Goal: Task Accomplishment & Management: Use online tool/utility

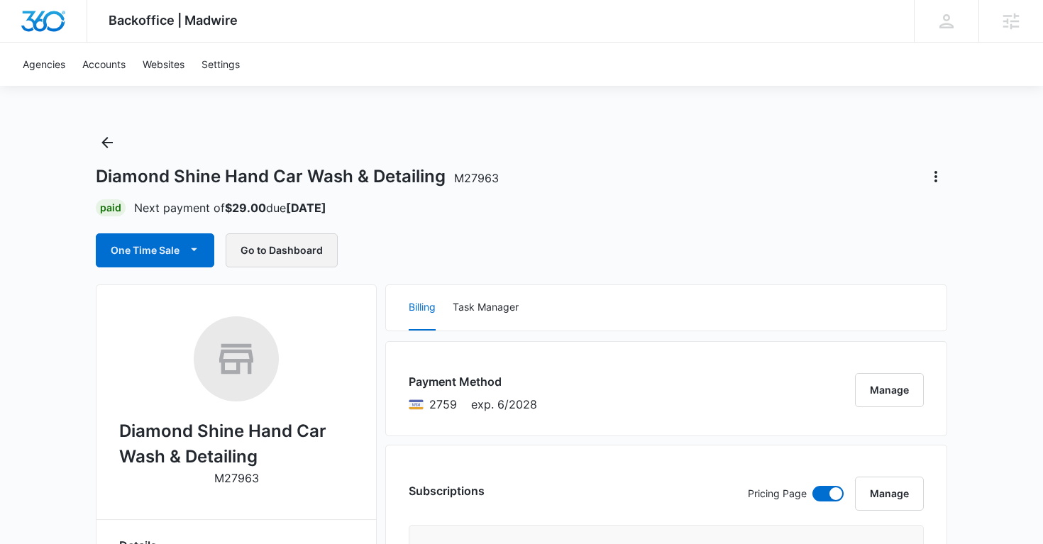
click at [275, 246] on button "Go to Dashboard" at bounding box center [282, 250] width 112 height 34
copy span "M27963"
drag, startPoint x: 506, startPoint y: 177, endPoint x: 456, endPoint y: 179, distance: 50.4
click at [456, 179] on div "Diamond Shine Hand Car Wash & Detailing M27963" at bounding box center [521, 176] width 851 height 23
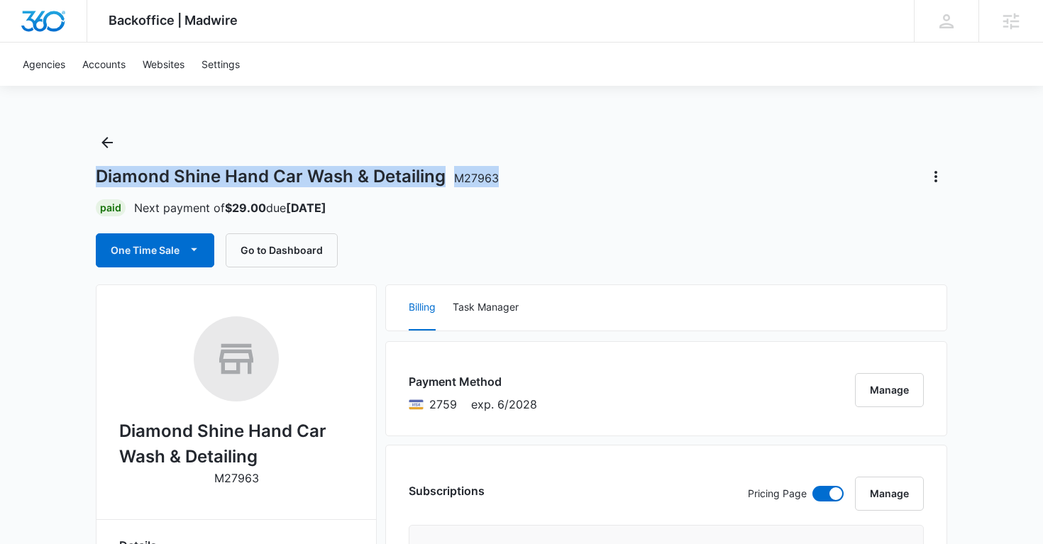
copy h1 "Diamond Shine Hand Car Wash & Detailing M27963"
drag, startPoint x: 516, startPoint y: 182, endPoint x: 103, endPoint y: 170, distance: 413.0
click at [103, 170] on div "Diamond Shine Hand Car Wash & Detailing M27963" at bounding box center [521, 176] width 851 height 23
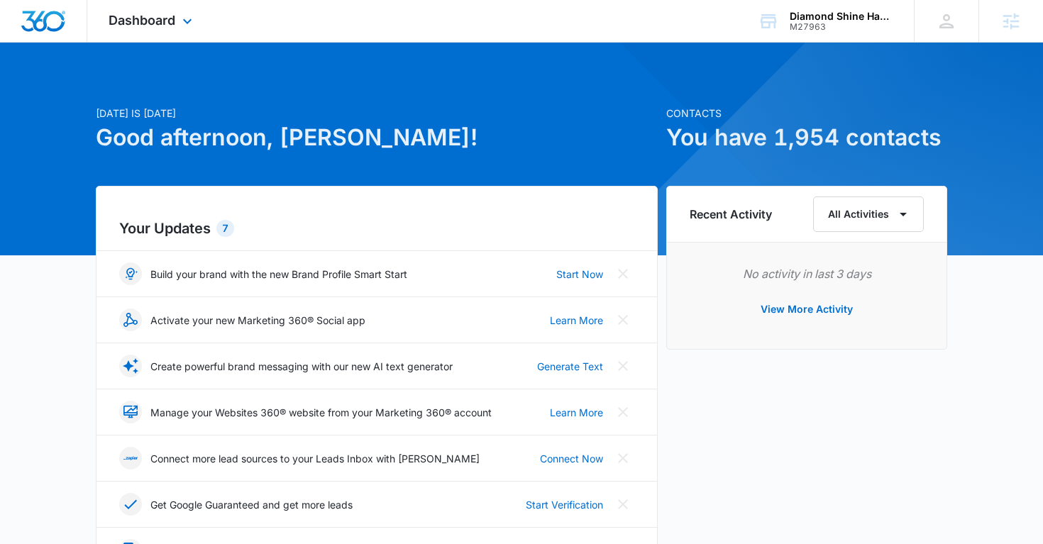
click at [177, 26] on div "Dashboard Apps Reputation Websites Forms CRM Email Social Payments Content Ads …" at bounding box center [152, 21] width 130 height 42
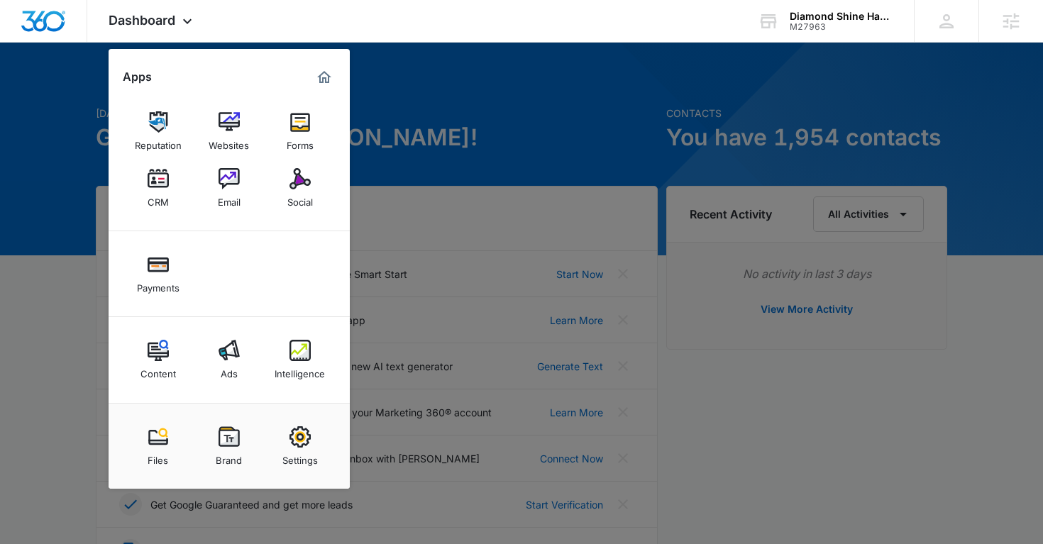
click at [301, 438] on img at bounding box center [299, 436] width 21 height 21
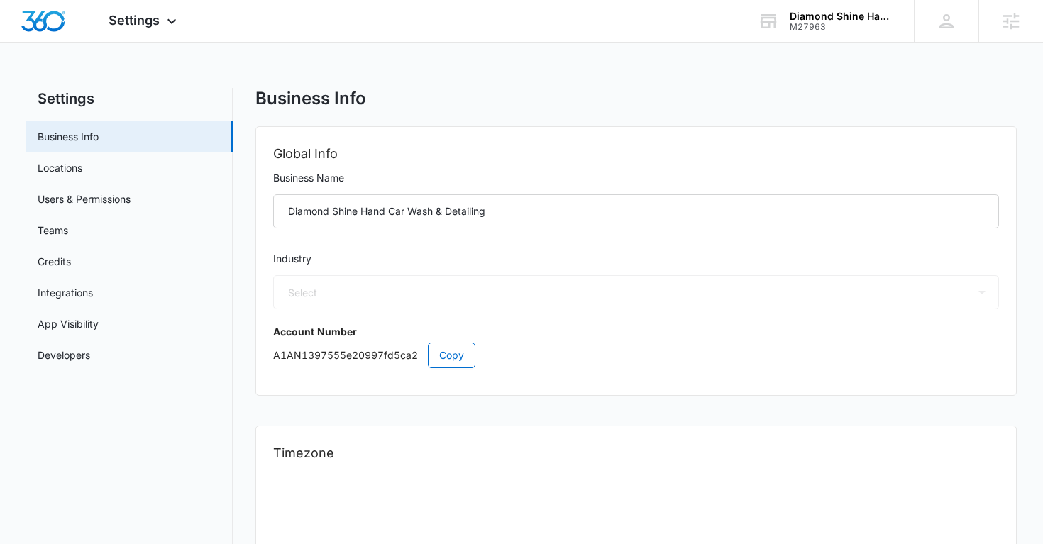
select select "33"
select select "US"
select select "America/[GEOGRAPHIC_DATA]"
click at [123, 201] on link "Users & Permissions" at bounding box center [84, 199] width 93 height 15
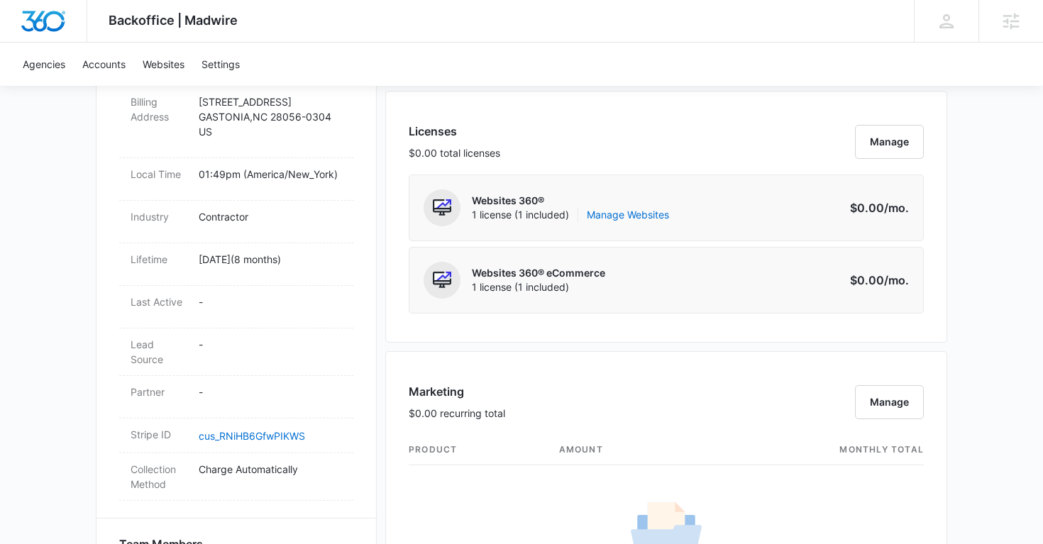
scroll to position [554, 0]
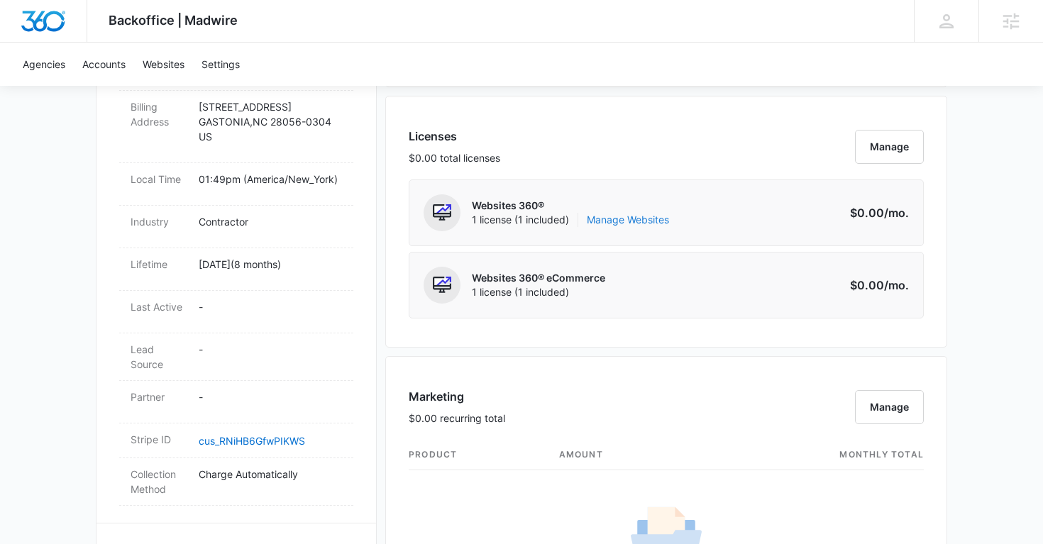
click at [636, 218] on link "Manage Websites" at bounding box center [628, 220] width 82 height 14
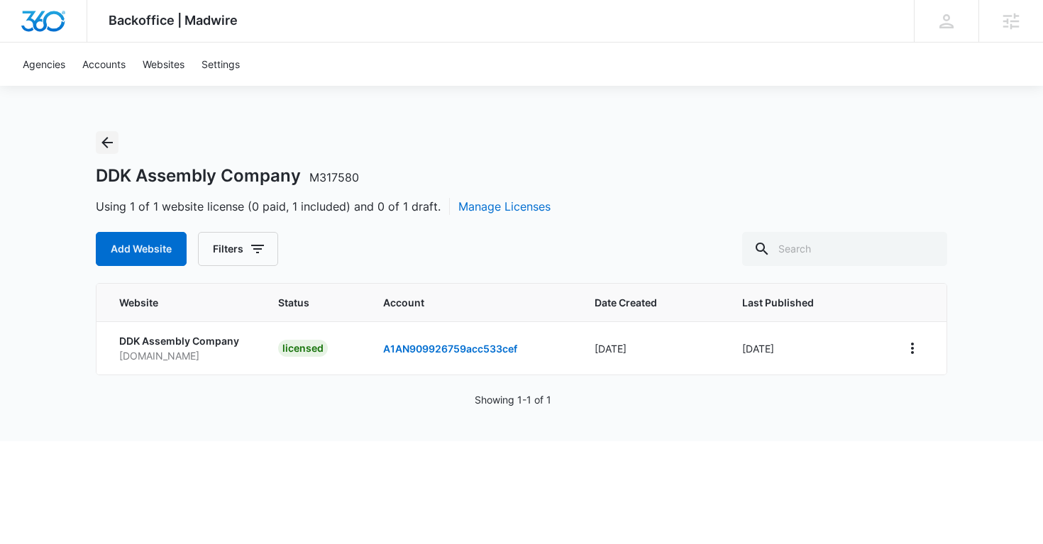
click at [106, 144] on icon "Back" at bounding box center [107, 142] width 17 height 17
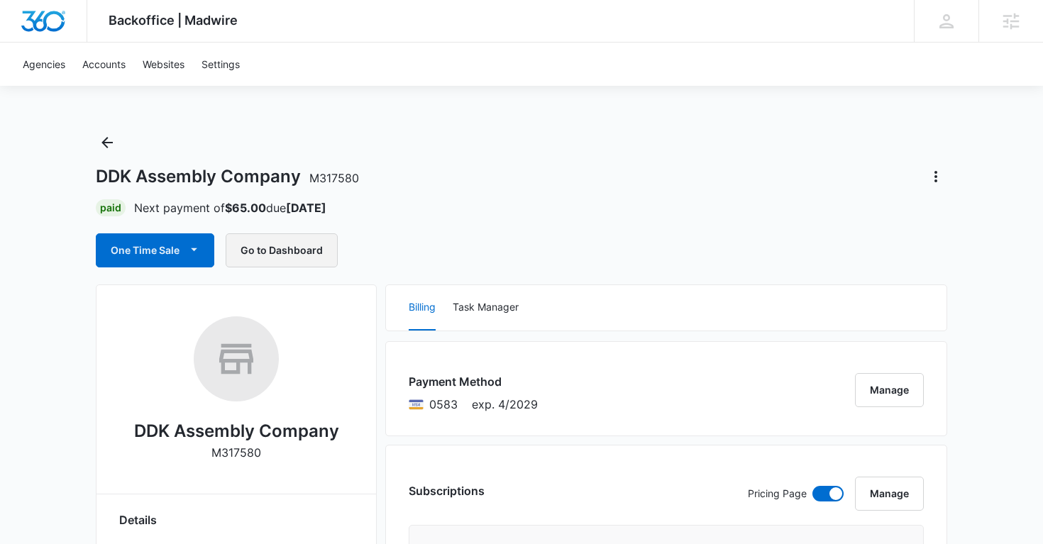
click at [304, 249] on button "Go to Dashboard" at bounding box center [282, 250] width 112 height 34
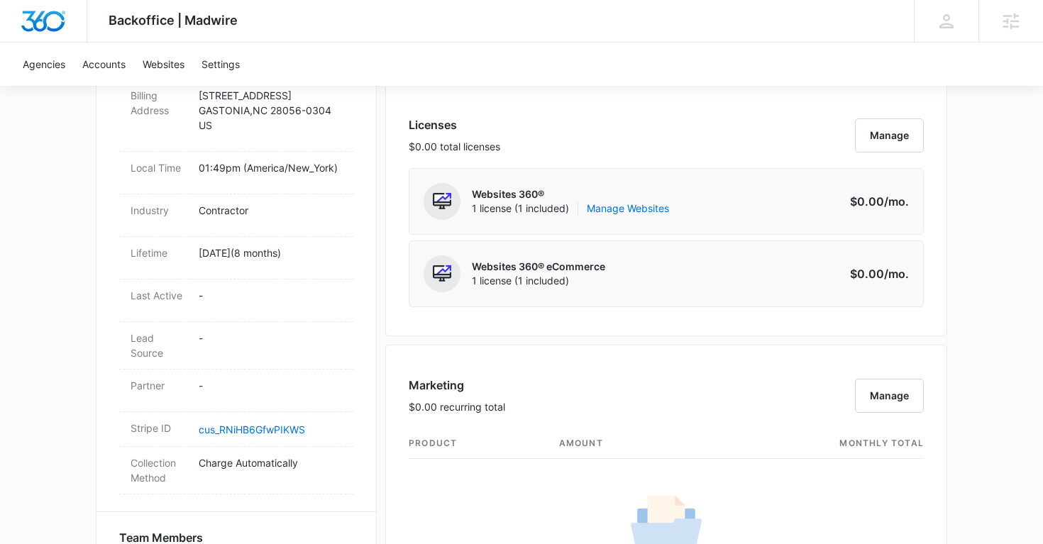
scroll to position [575, 0]
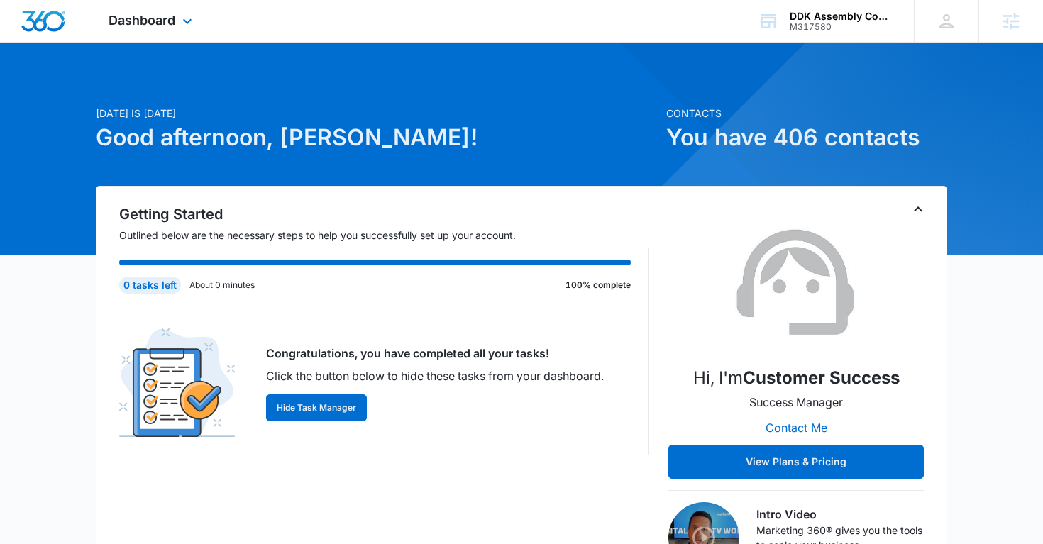
click at [178, 26] on div "Dashboard Apps Reputation Websites Forms CRM Email Social Payments POS Content …" at bounding box center [152, 21] width 130 height 42
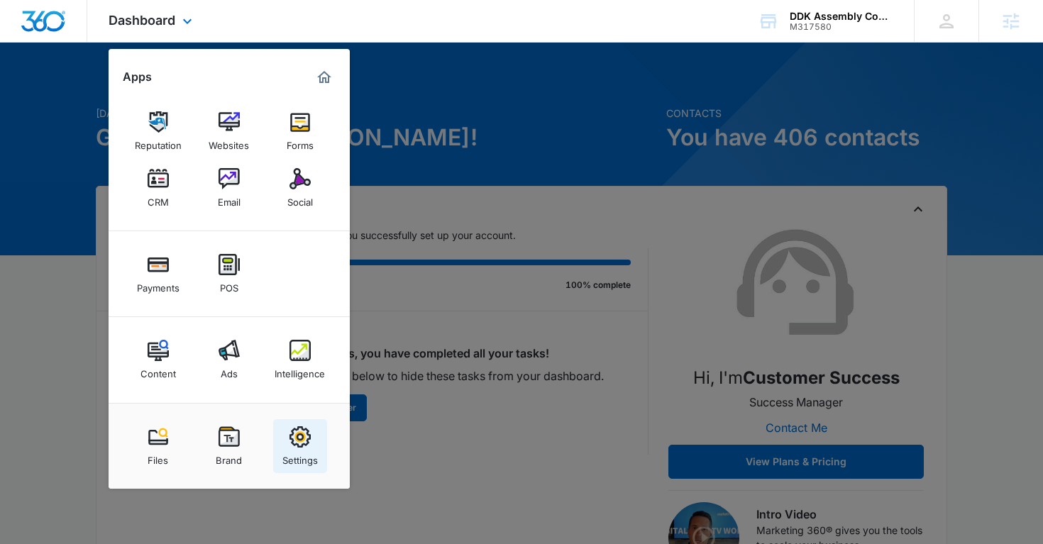
click at [294, 438] on img at bounding box center [299, 436] width 21 height 21
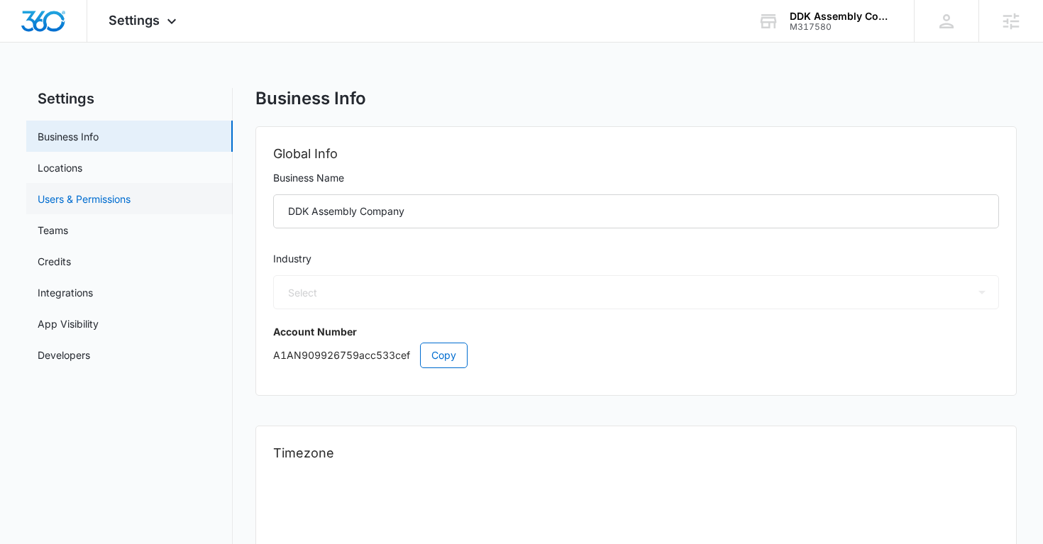
select select "4"
select select "US"
select select "America/New_York"
click at [124, 199] on link "Users & Permissions" at bounding box center [84, 199] width 93 height 15
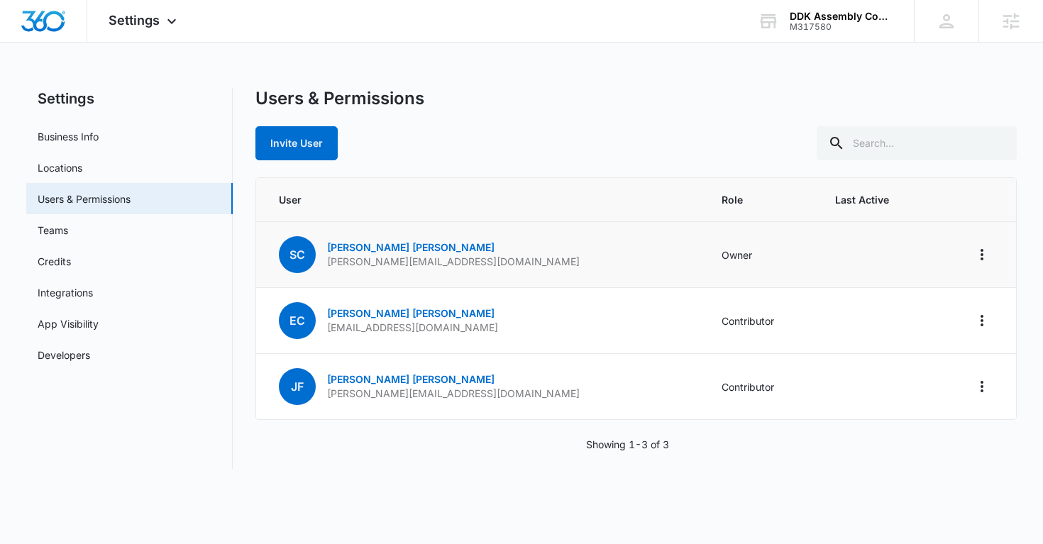
click at [436, 263] on p "Sidney@ddkassemblycompany.com" at bounding box center [453, 262] width 253 height 14
copy p "Sidney@ddkassemblycompany.com"
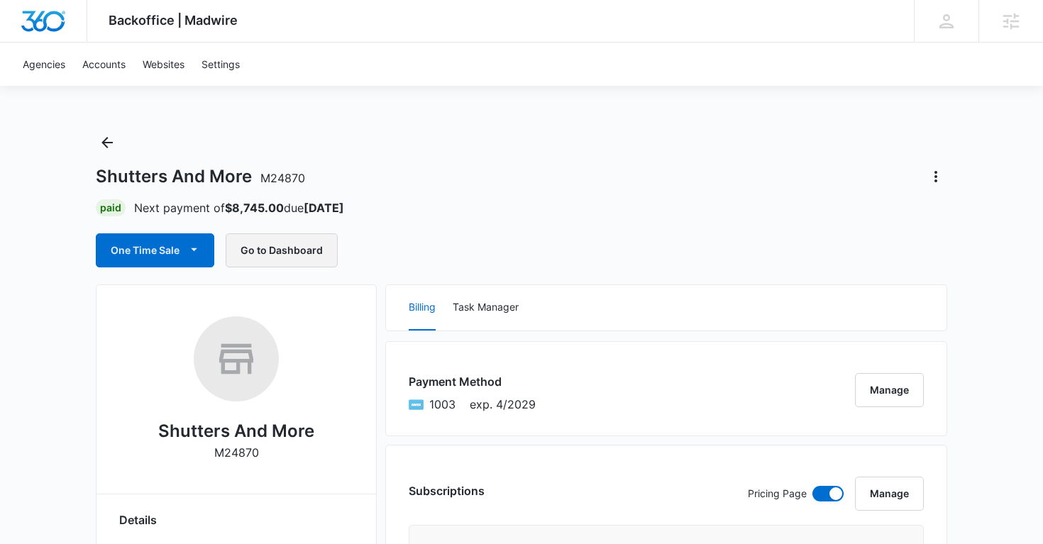
click at [287, 242] on button "Go to Dashboard" at bounding box center [282, 250] width 112 height 34
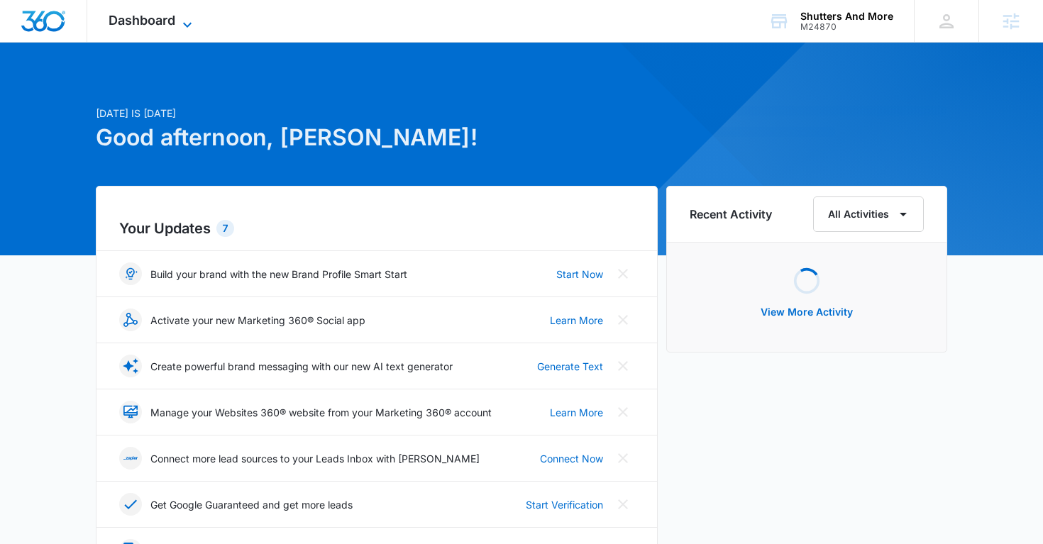
click at [155, 21] on span "Dashboard" at bounding box center [142, 20] width 67 height 15
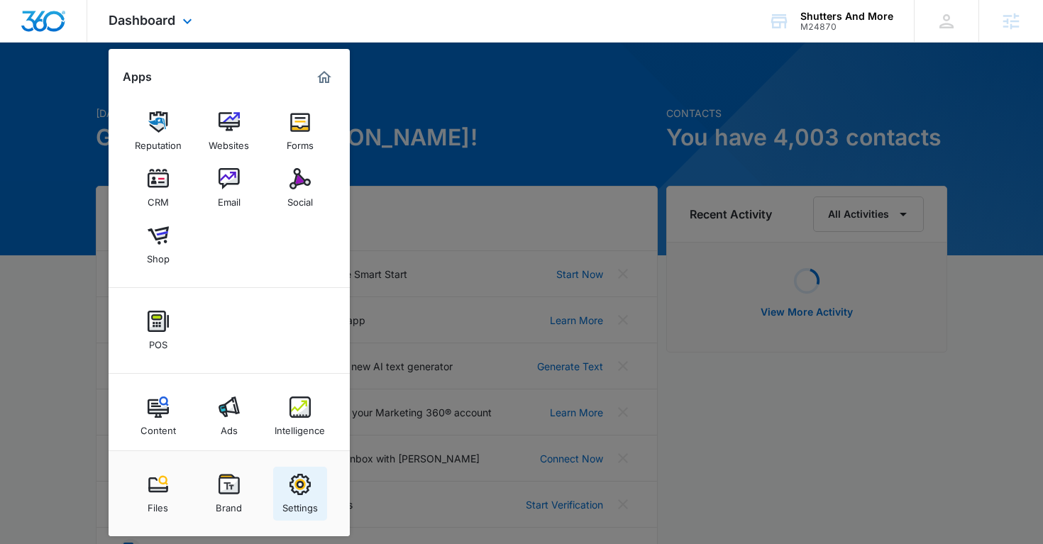
click at [300, 480] on img at bounding box center [299, 484] width 21 height 21
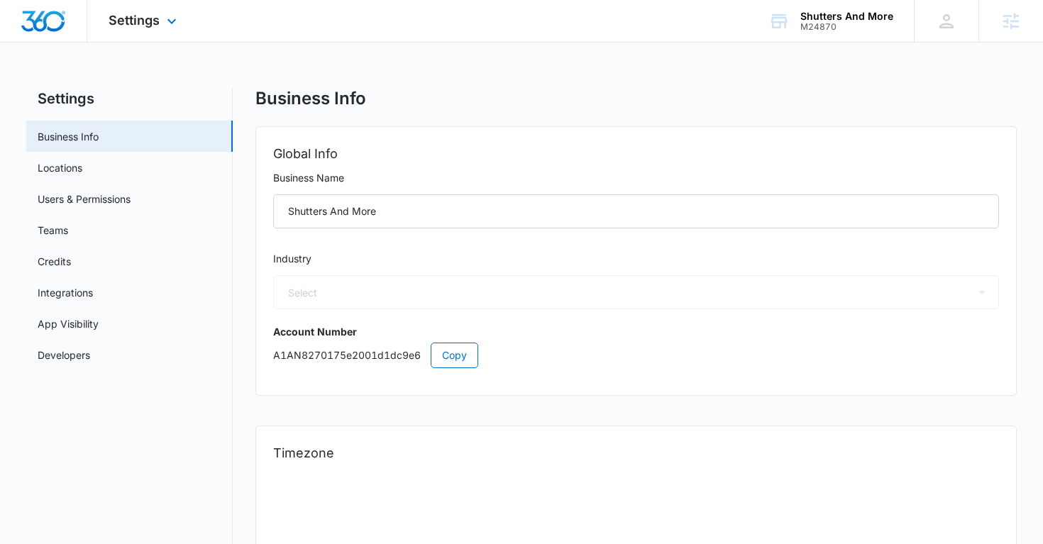
select select "4"
select select "US"
select select "America/Denver"
click at [131, 197] on link "Users & Permissions" at bounding box center [84, 199] width 93 height 15
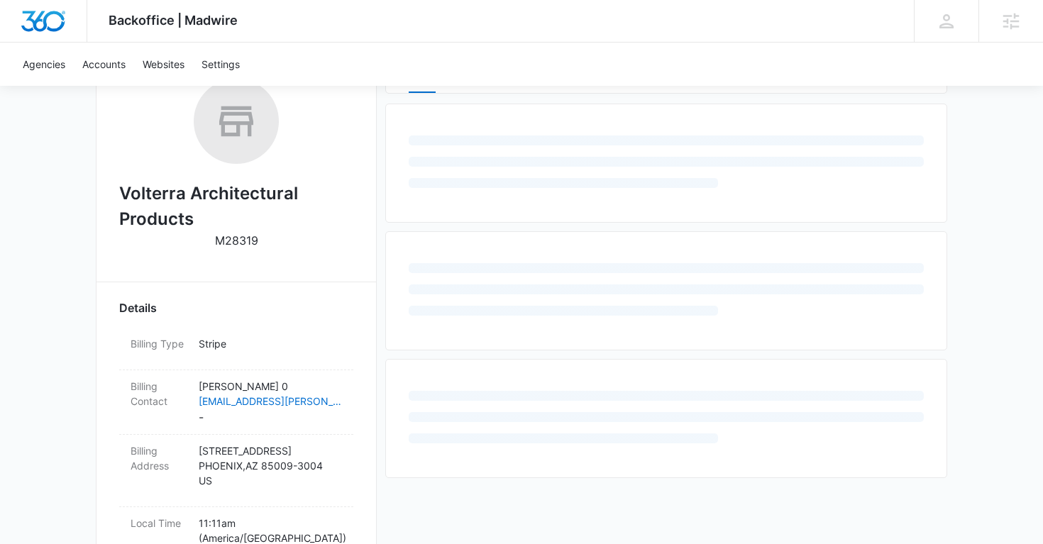
scroll to position [250, 0]
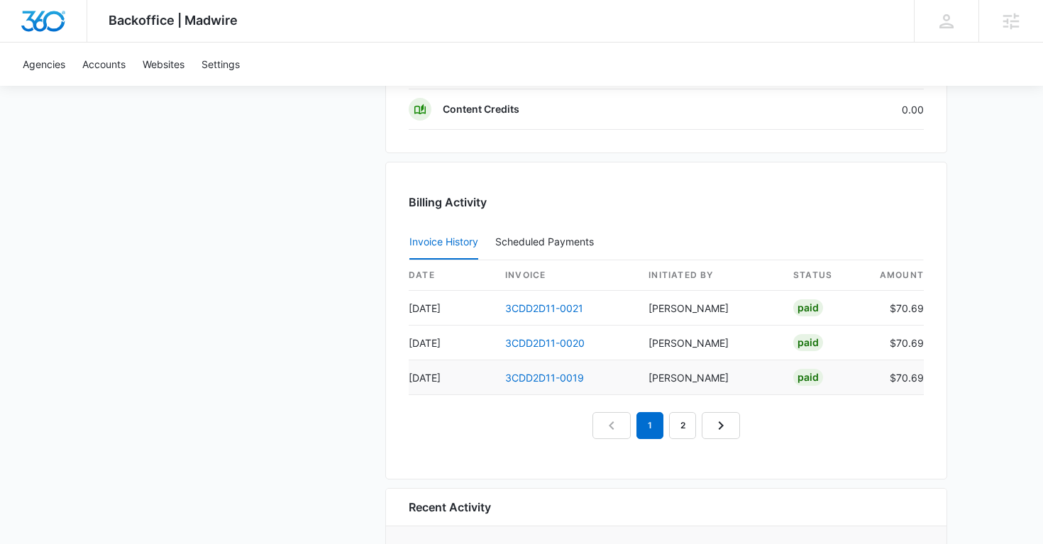
scroll to position [1365, 0]
click at [680, 429] on link "2" at bounding box center [682, 424] width 27 height 27
click at [696, 428] on link "3" at bounding box center [698, 424] width 27 height 27
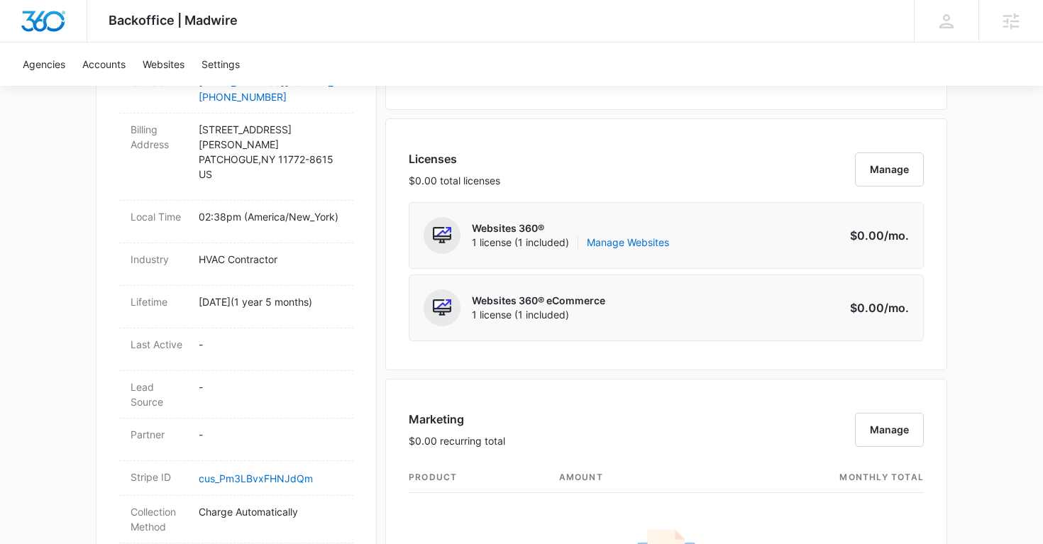
scroll to position [0, 0]
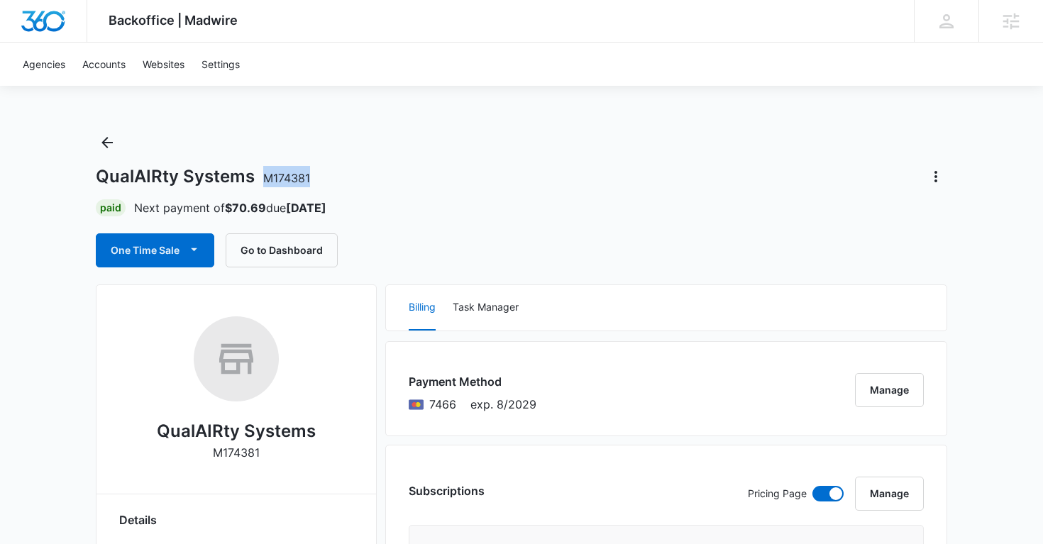
copy span "M174381"
drag, startPoint x: 320, startPoint y: 182, endPoint x: 263, endPoint y: 172, distance: 57.6
click at [263, 172] on div "QualAIRty Systems M174381" at bounding box center [521, 176] width 851 height 23
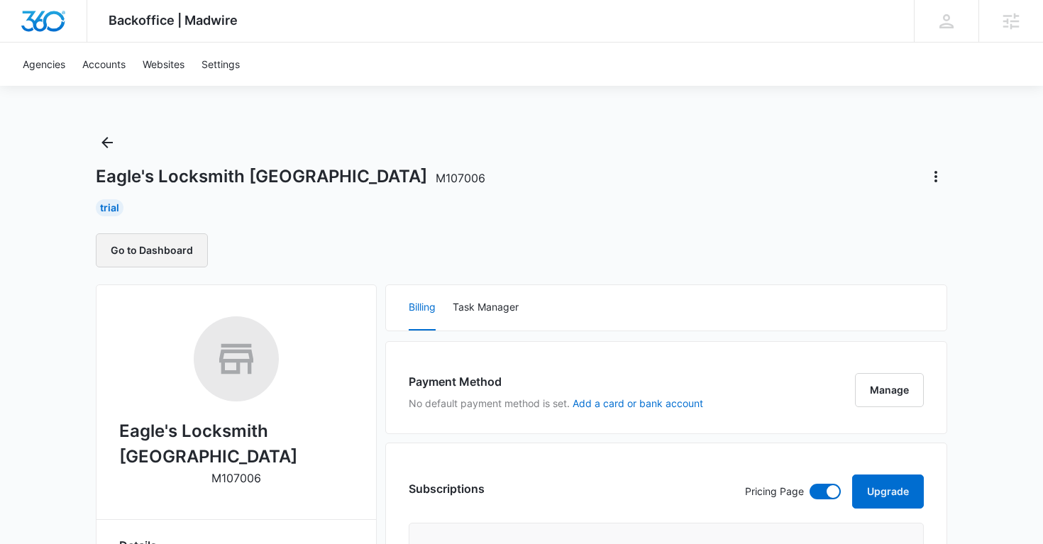
click at [163, 249] on button "Go to Dashboard" at bounding box center [152, 250] width 112 height 34
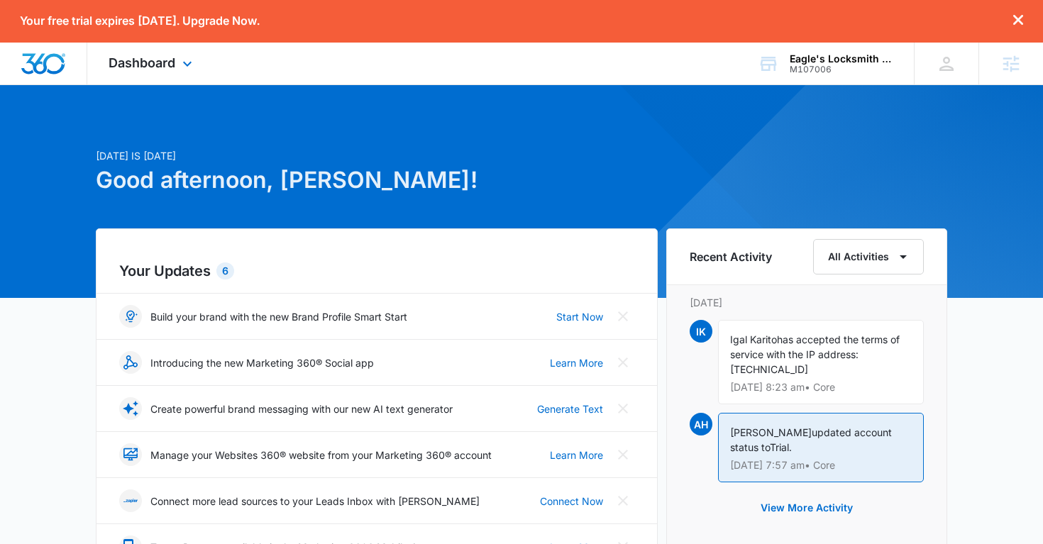
click at [165, 75] on div "Dashboard Apps Reputation Websites Forms CRM Email Social Shop Payments POS Con…" at bounding box center [152, 64] width 130 height 42
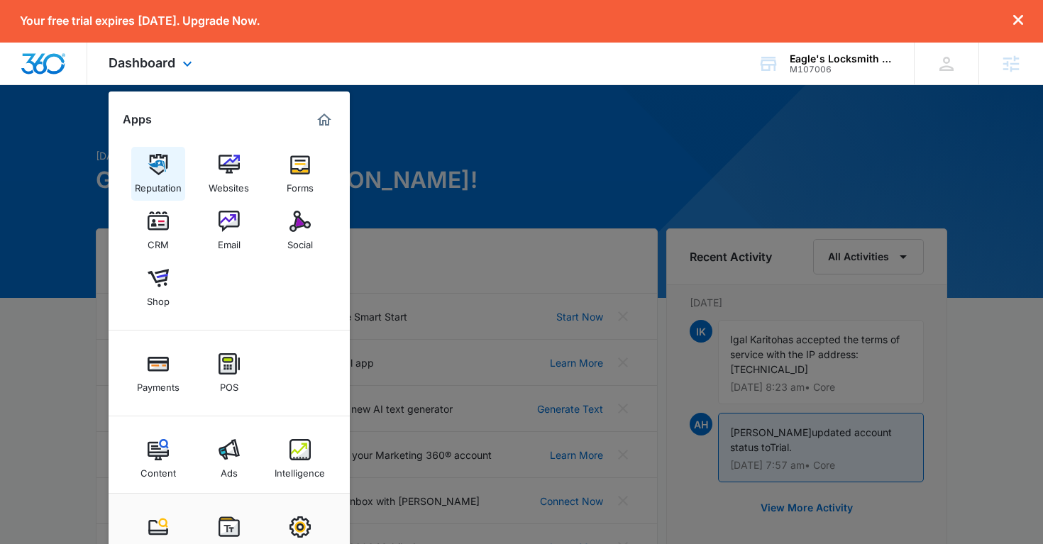
click at [163, 171] on img at bounding box center [158, 164] width 21 height 21
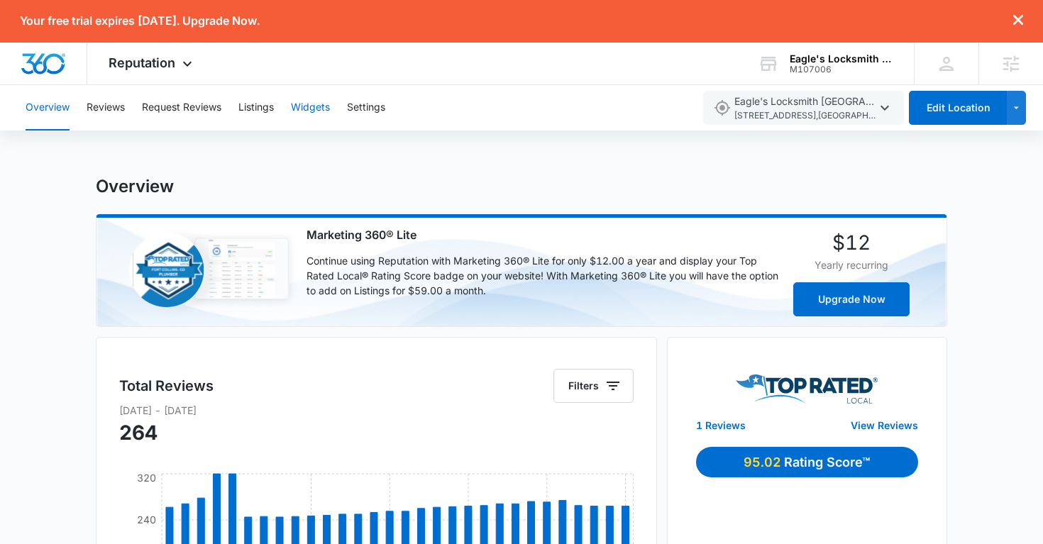
click at [311, 109] on button "Widgets" at bounding box center [310, 107] width 39 height 45
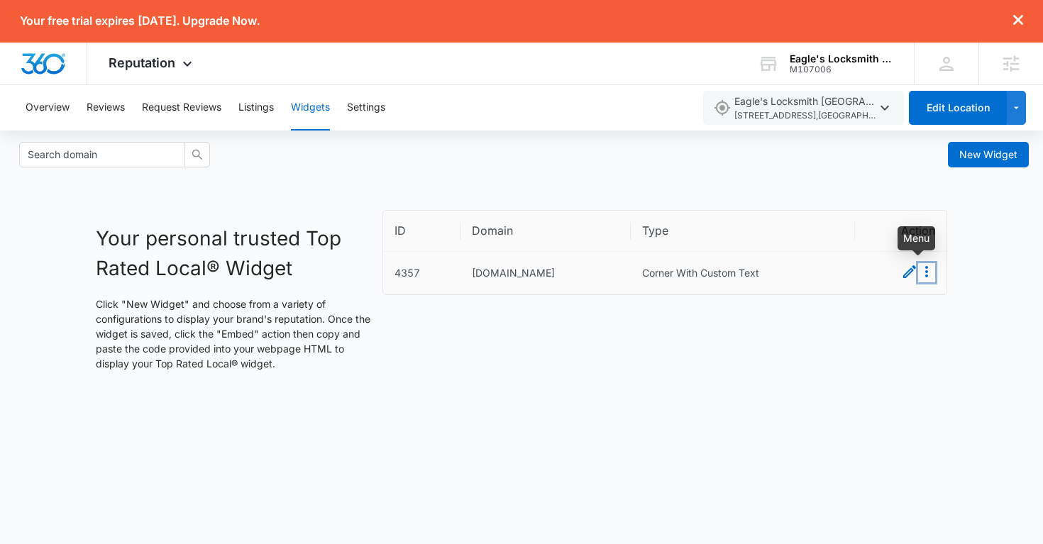
click at [928, 273] on icon "Menu" at bounding box center [926, 271] width 17 height 17
click at [919, 297] on button "Embed" at bounding box center [911, 297] width 50 height 18
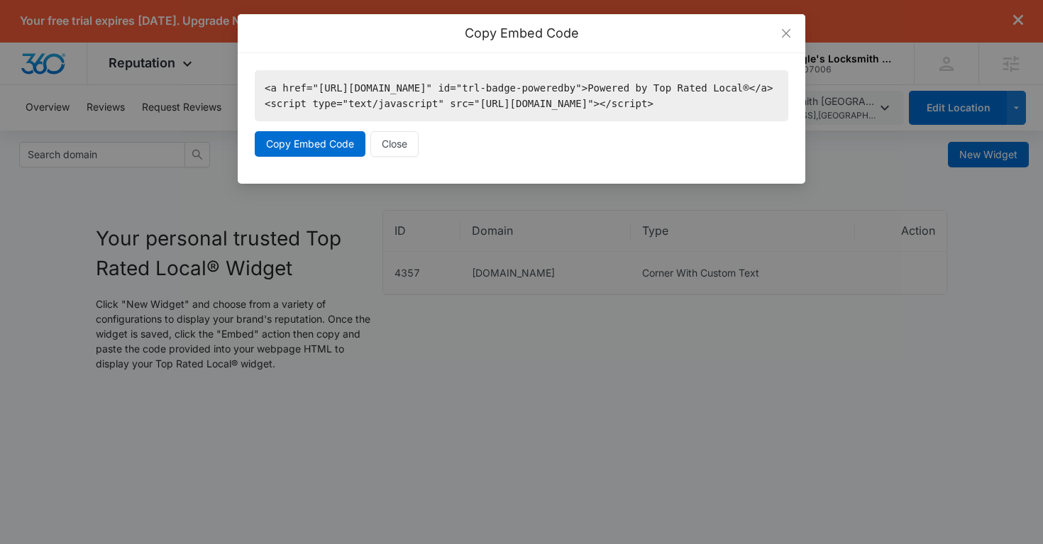
drag, startPoint x: 703, startPoint y: 120, endPoint x: 283, endPoint y: 96, distance: 420.6
click at [282, 96] on code "<a href="https://www.topratedlocal.com/eagles-locksmith-cincinnati-reviews" id=…" at bounding box center [521, 95] width 533 height 51
click at [790, 33] on icon "close" at bounding box center [785, 33] width 11 height 11
